Goal: Task Accomplishment & Management: Manage account settings

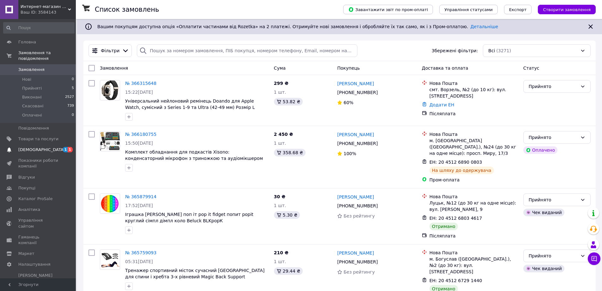
click at [46, 147] on span "[DEMOGRAPHIC_DATA]" at bounding box center [38, 150] width 40 height 6
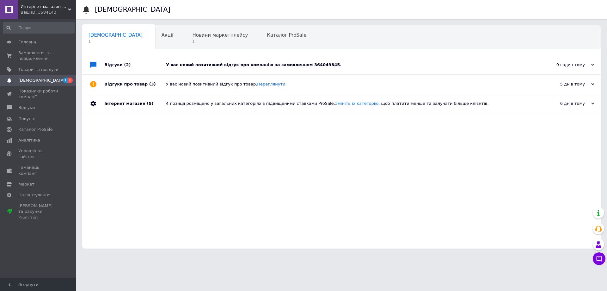
click at [243, 64] on div "У вас новий позитивний відгук про компанію за замовленням 364049845." at bounding box center [348, 65] width 365 height 6
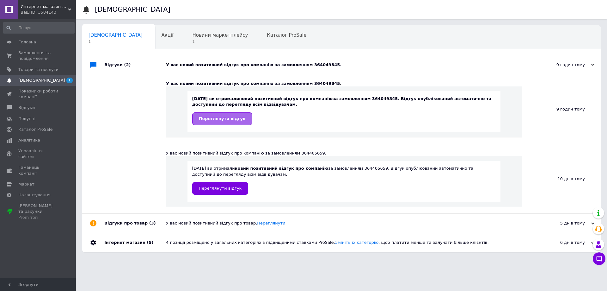
click at [216, 116] on span "Переглянути відгук" at bounding box center [222, 118] width 47 height 5
click at [202, 34] on span "Новини маркетплейсу" at bounding box center [220, 35] width 56 height 6
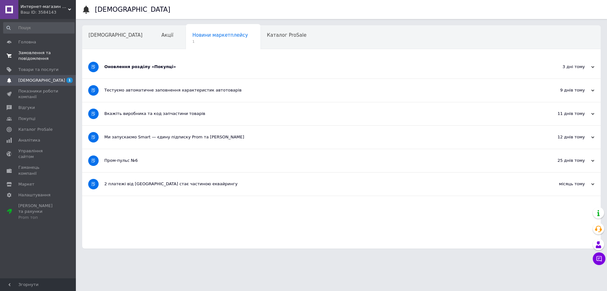
click at [40, 52] on span "Замовлення та повідомлення" at bounding box center [38, 55] width 40 height 11
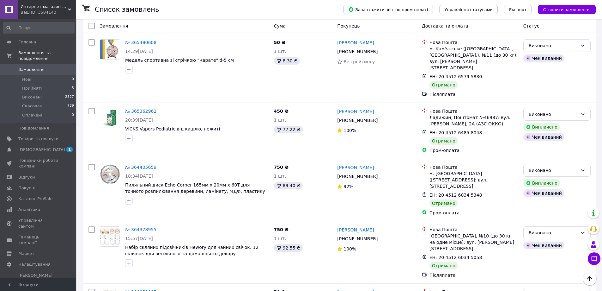
scroll to position [412, 0]
